Goal: Task Accomplishment & Management: Manage account settings

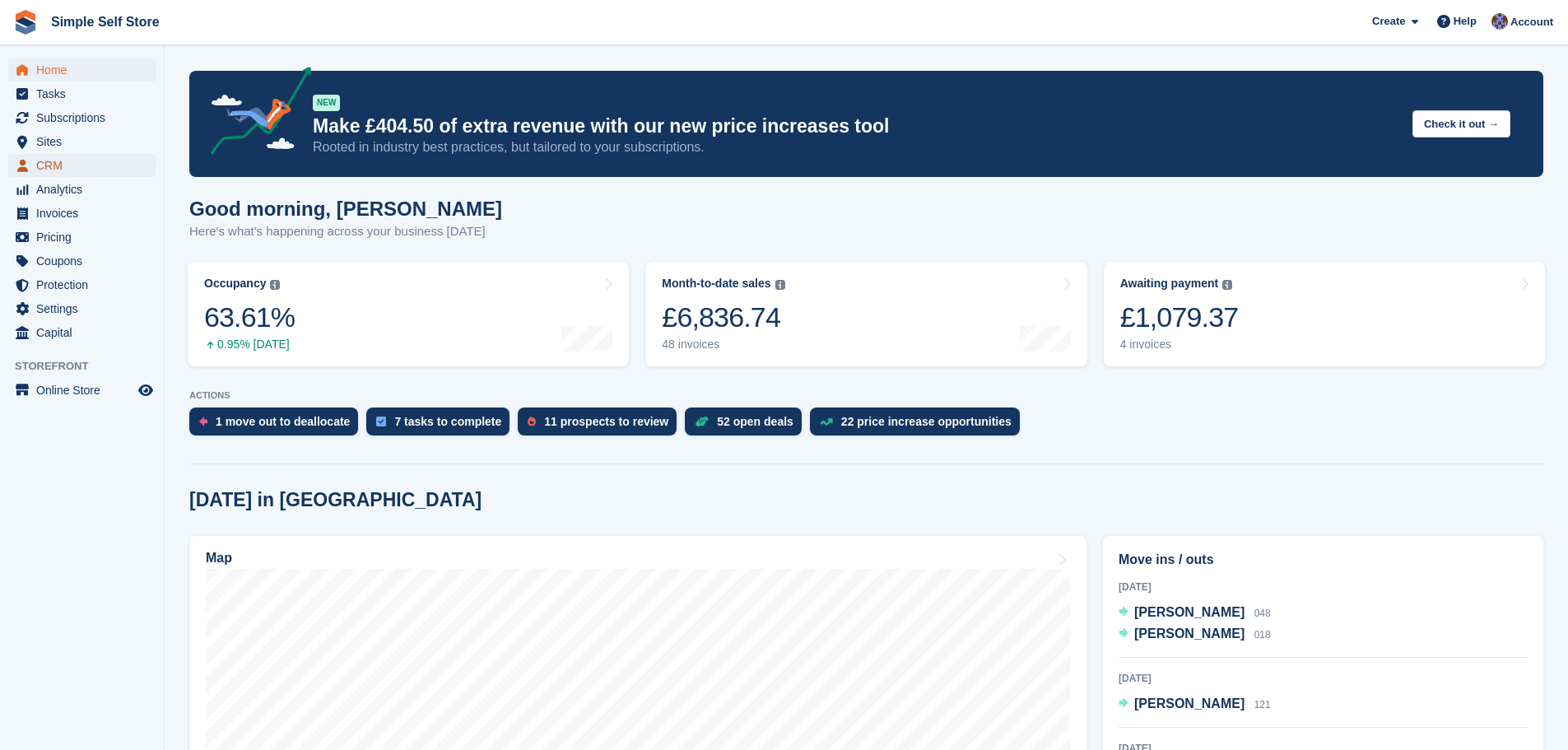
click at [58, 159] on span "CRM" at bounding box center [86, 164] width 99 height 23
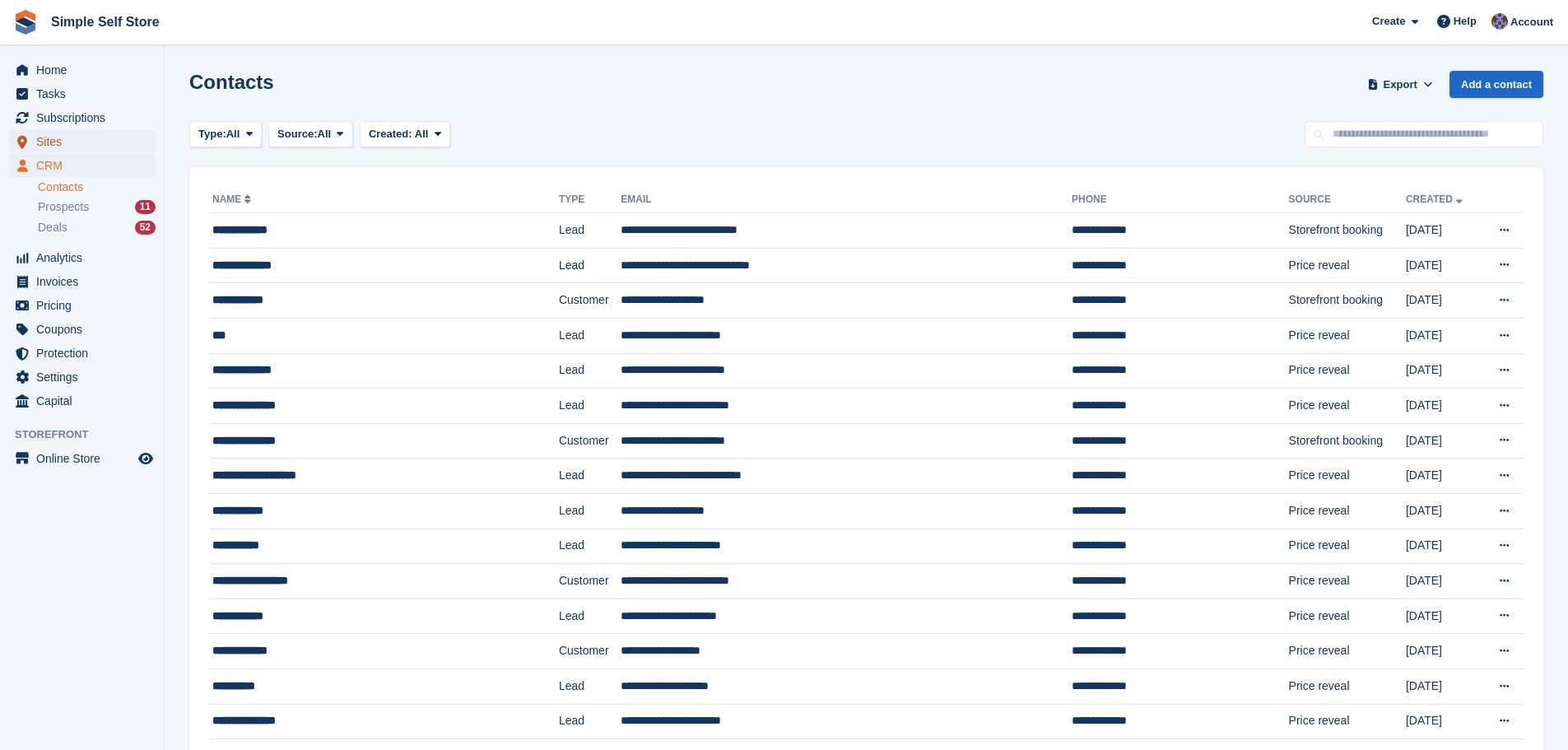
click at [63, 145] on span "Sites" at bounding box center [86, 141] width 99 height 23
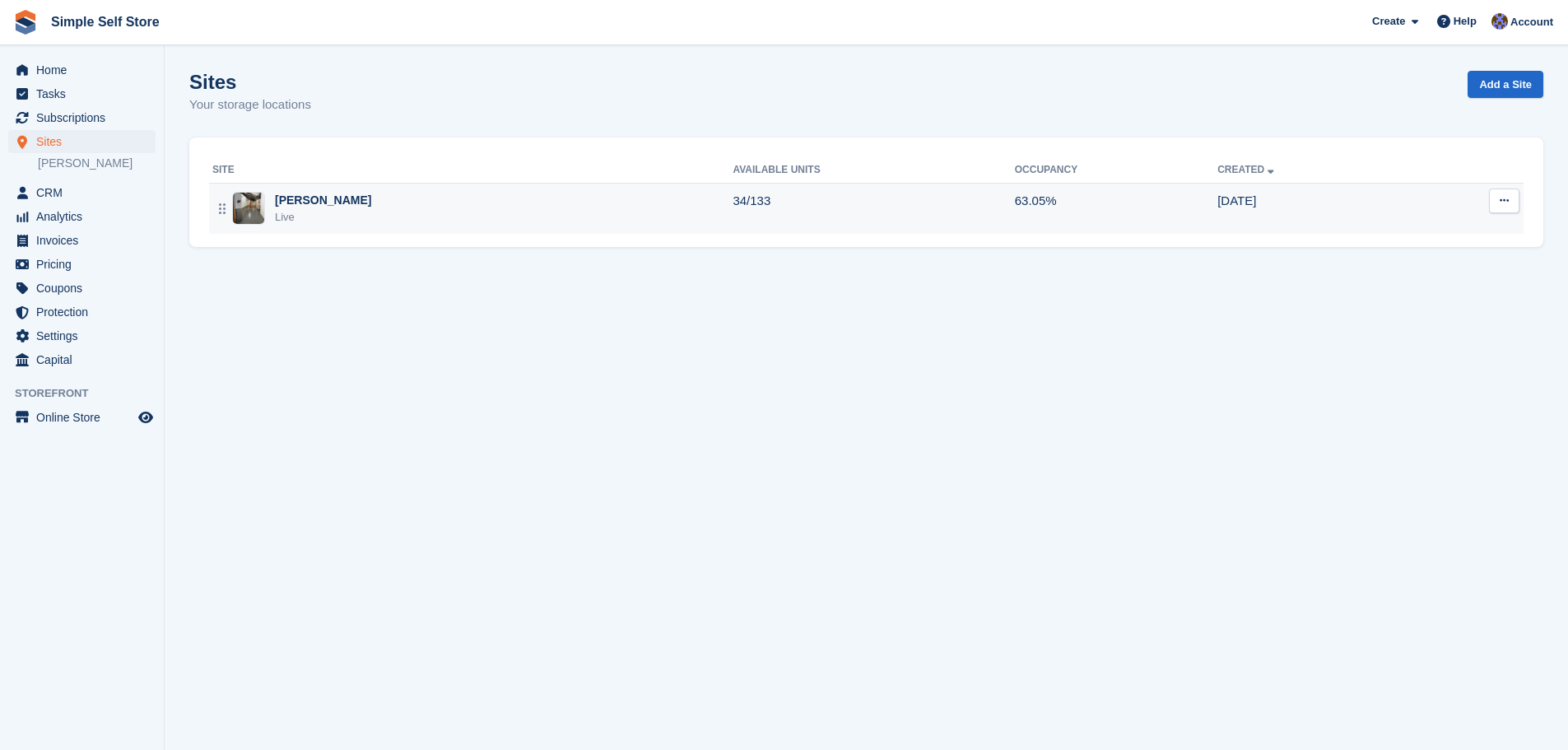
click at [234, 209] on img at bounding box center [249, 208] width 31 height 31
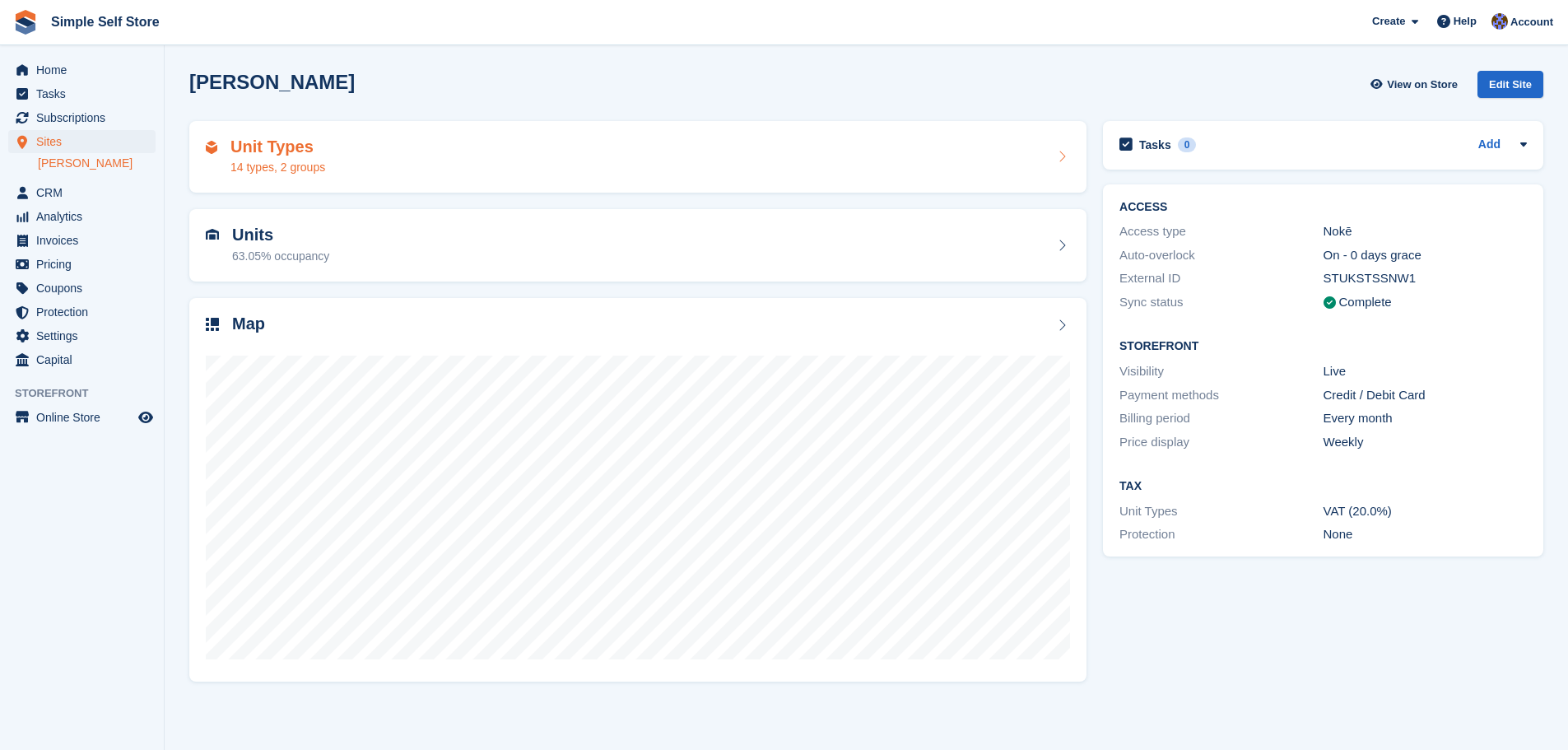
click at [258, 172] on div "14 types, 2 groups" at bounding box center [278, 167] width 95 height 17
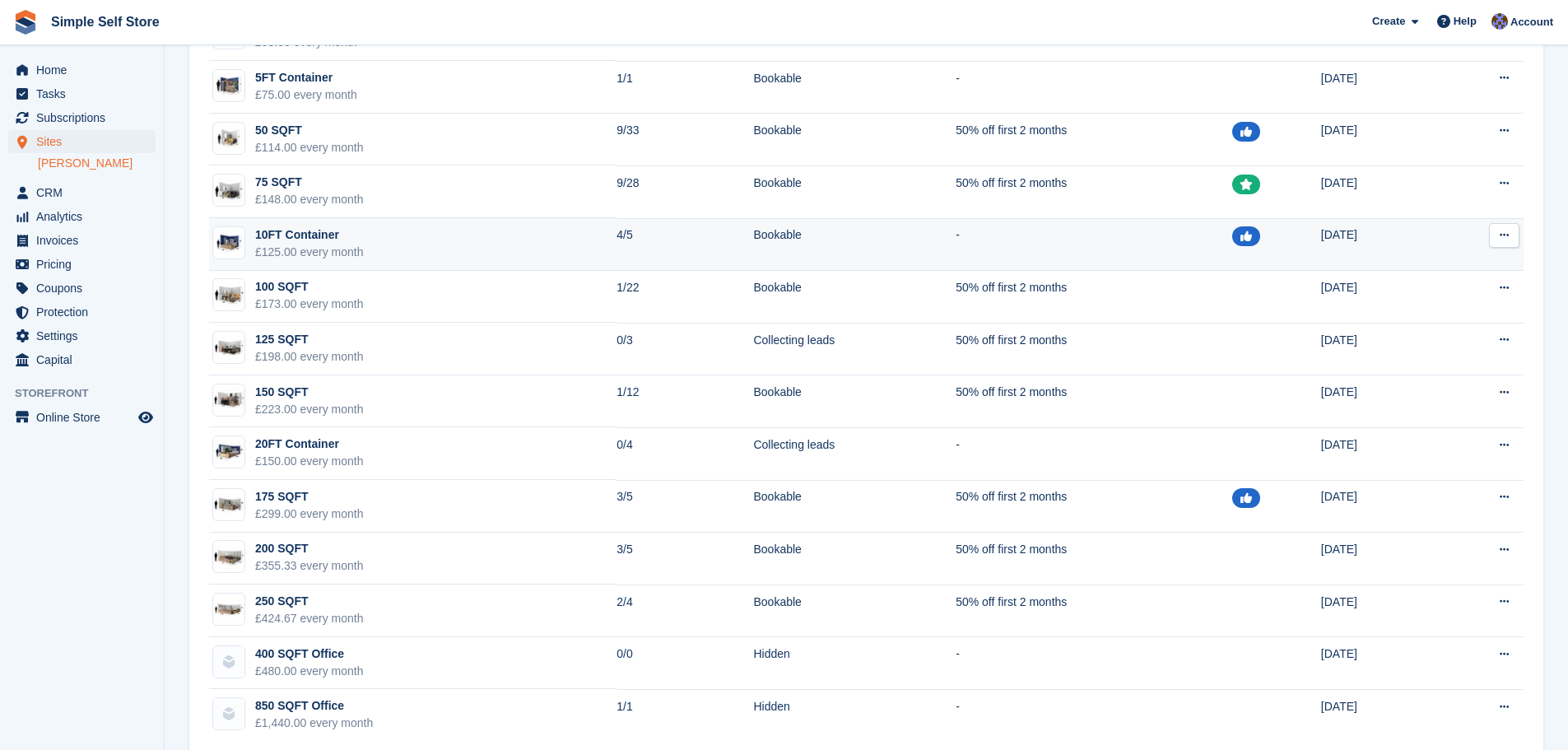
scroll to position [298, 0]
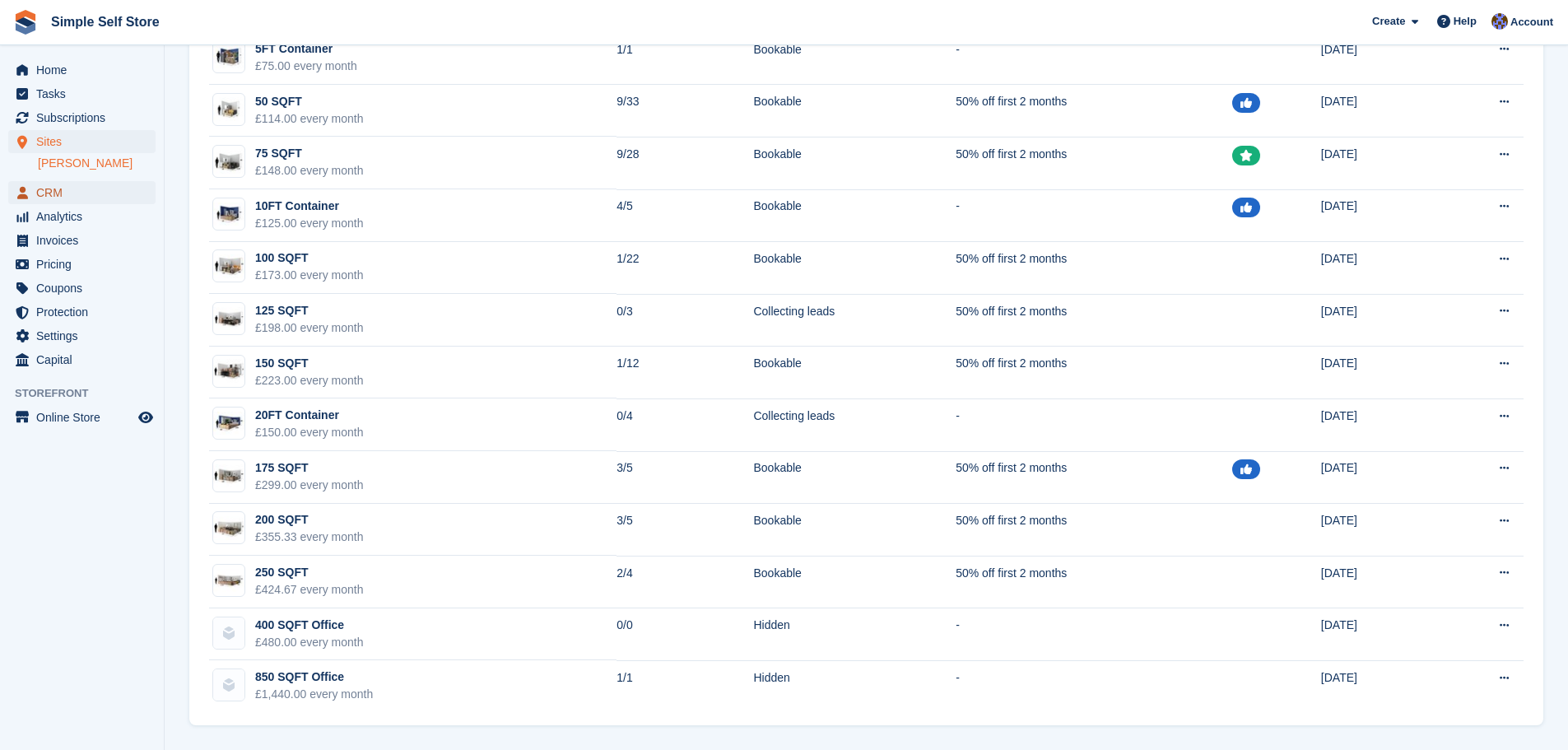
click at [46, 195] on span "CRM" at bounding box center [86, 192] width 99 height 23
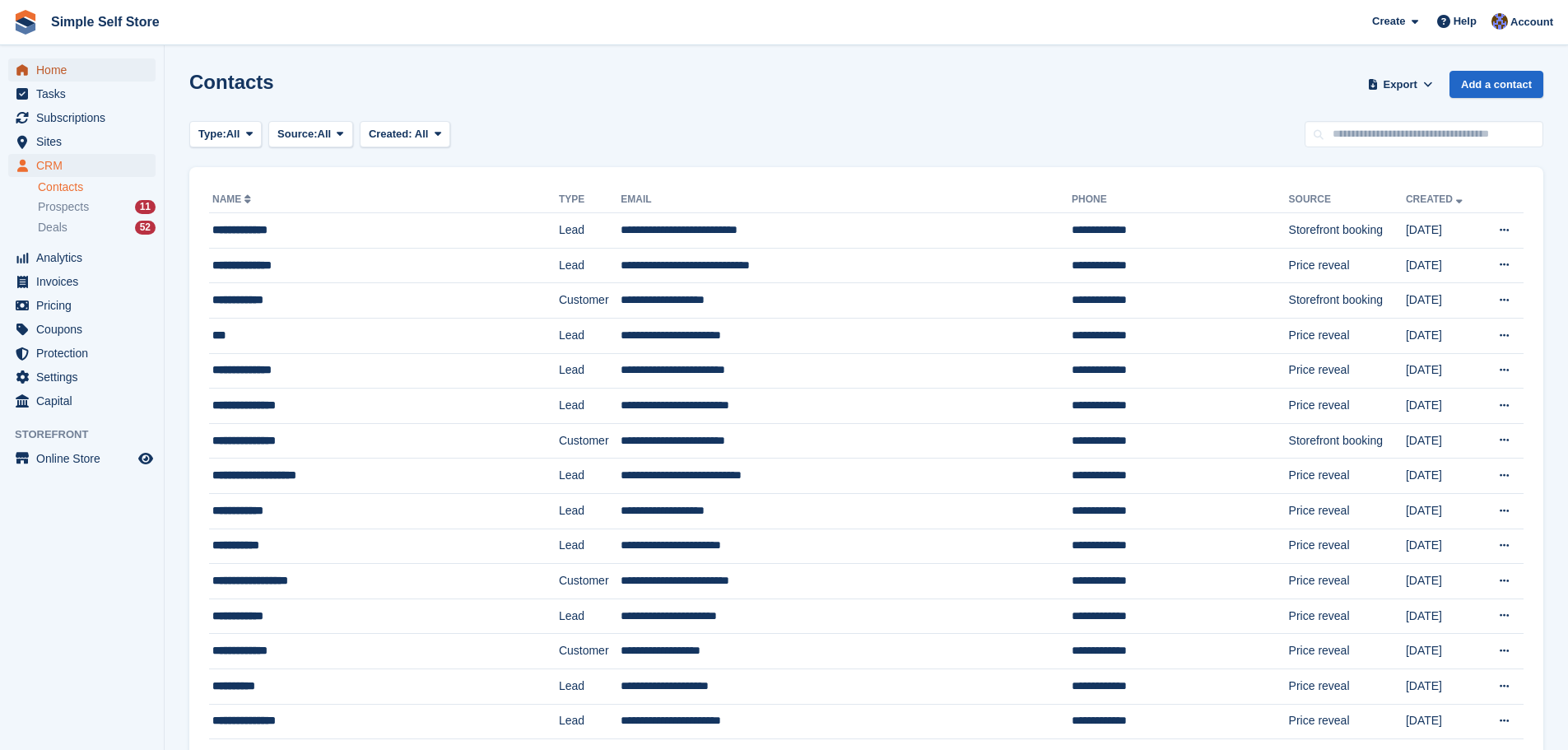
click at [48, 65] on span "Home" at bounding box center [86, 69] width 99 height 23
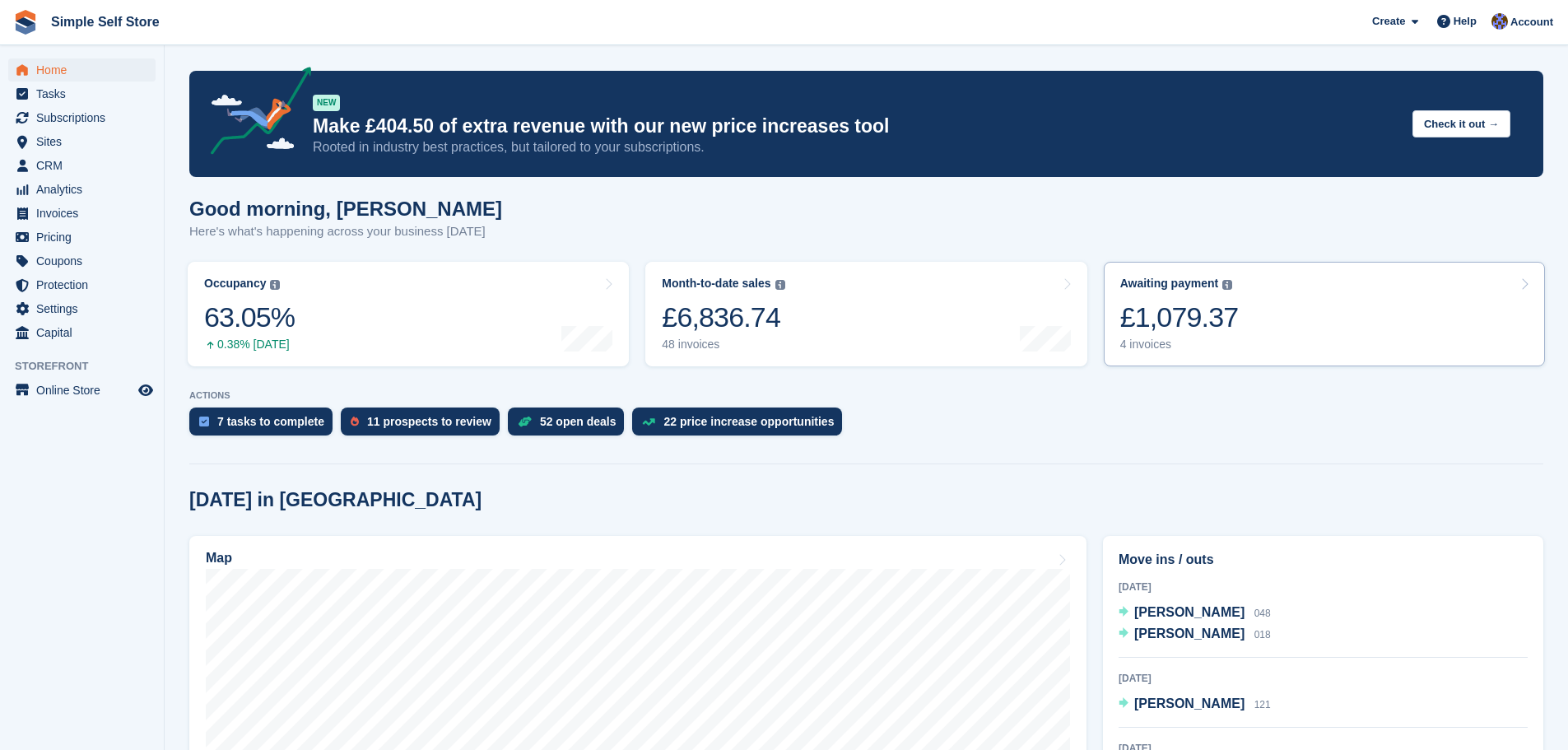
click at [1149, 346] on div "4 invoices" at bounding box center [1180, 343] width 119 height 14
